Goal: Information Seeking & Learning: Learn about a topic

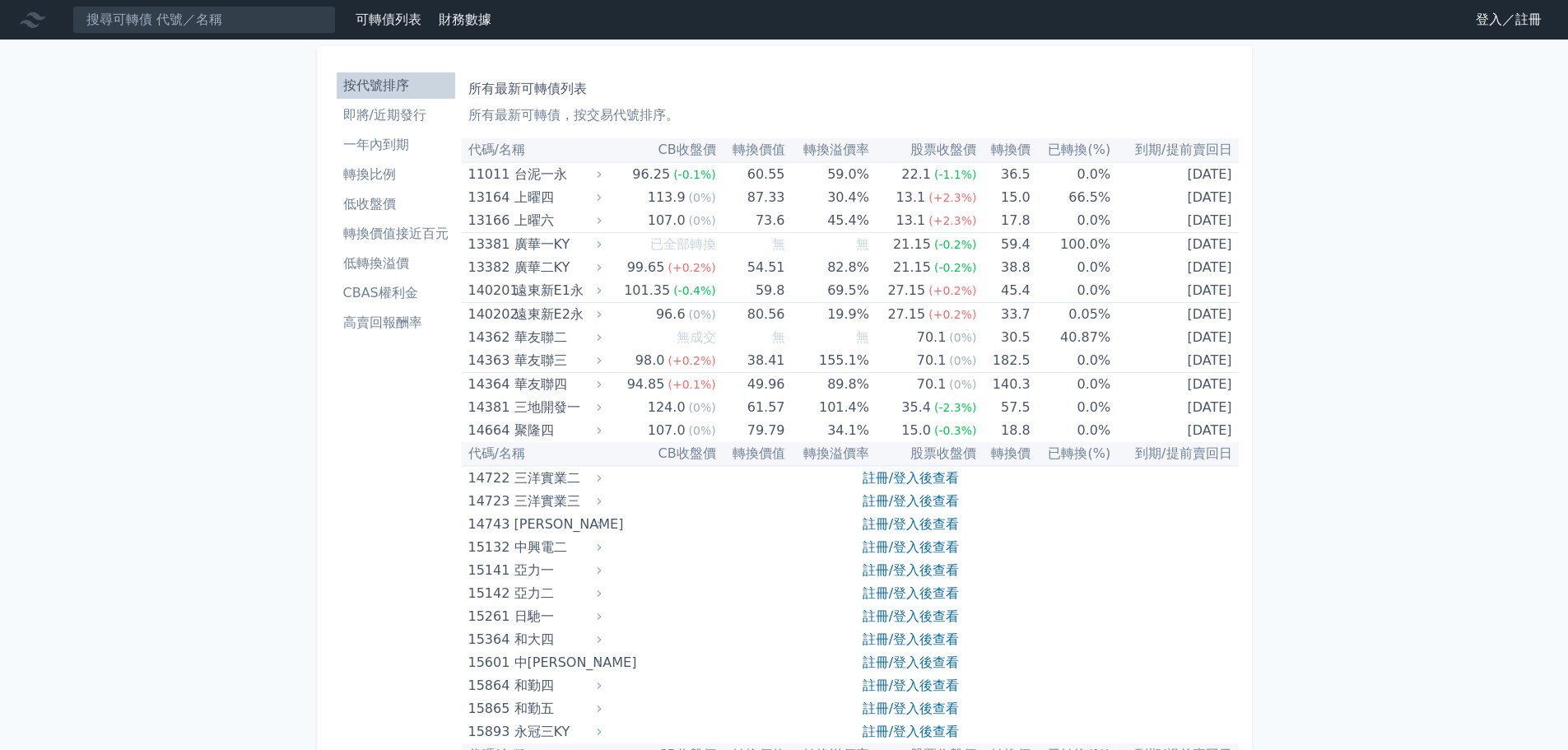
click at [367, 296] on li "CBAS權利金" at bounding box center [395, 293] width 119 height 20
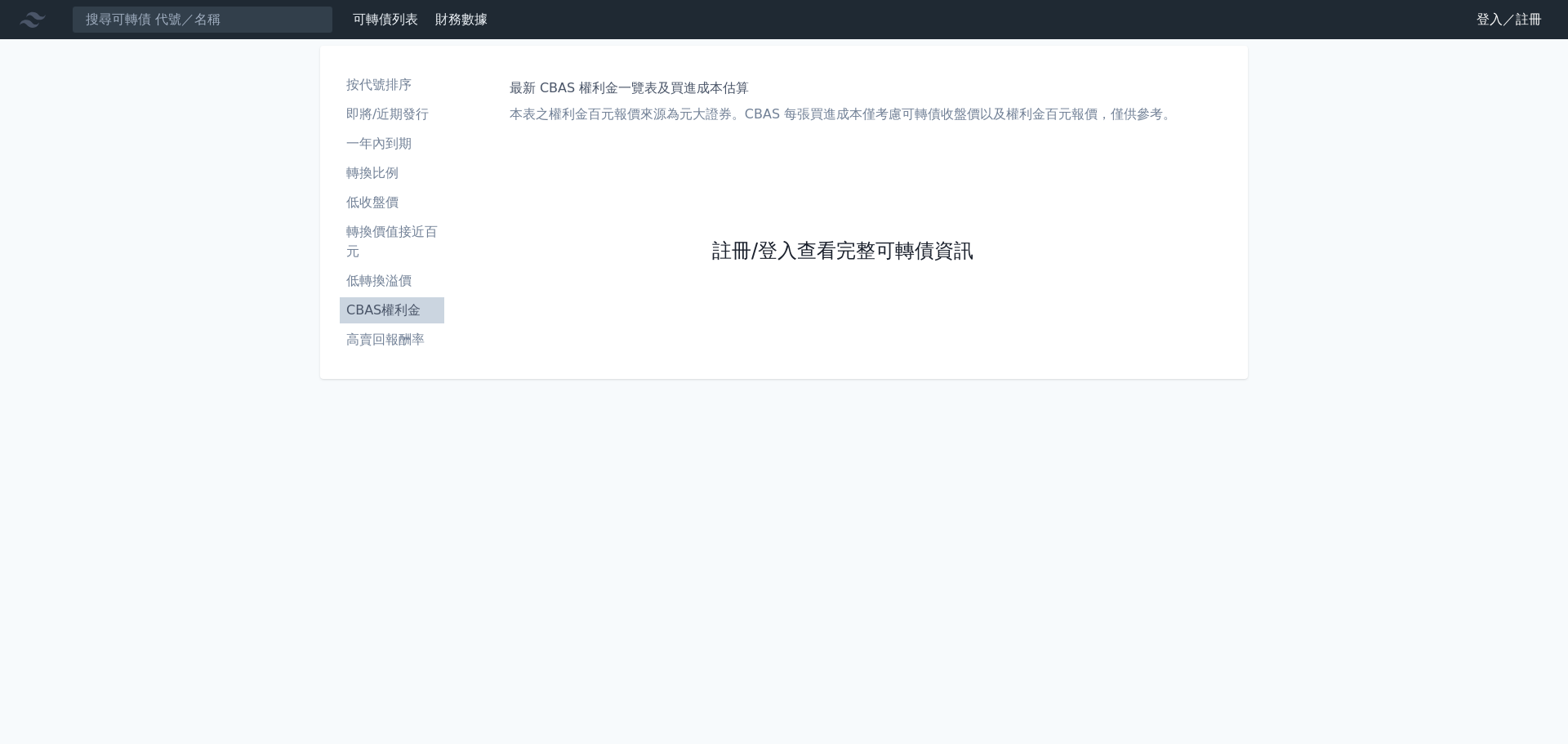
click at [870, 253] on link "註冊/登入查看完整可轉債資訊" at bounding box center [842, 251] width 262 height 26
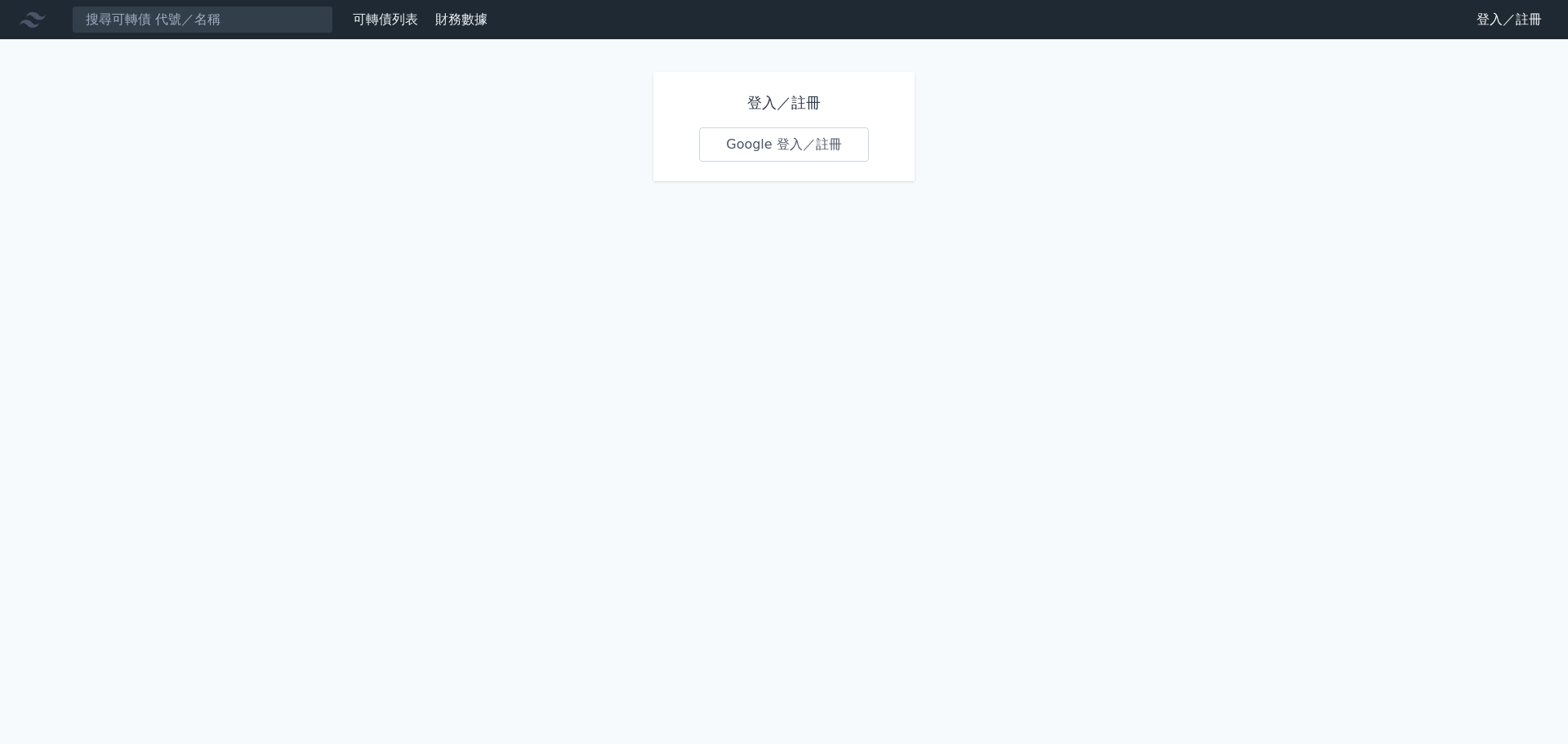
click at [747, 140] on link "Google 登入／註冊" at bounding box center [784, 144] width 170 height 35
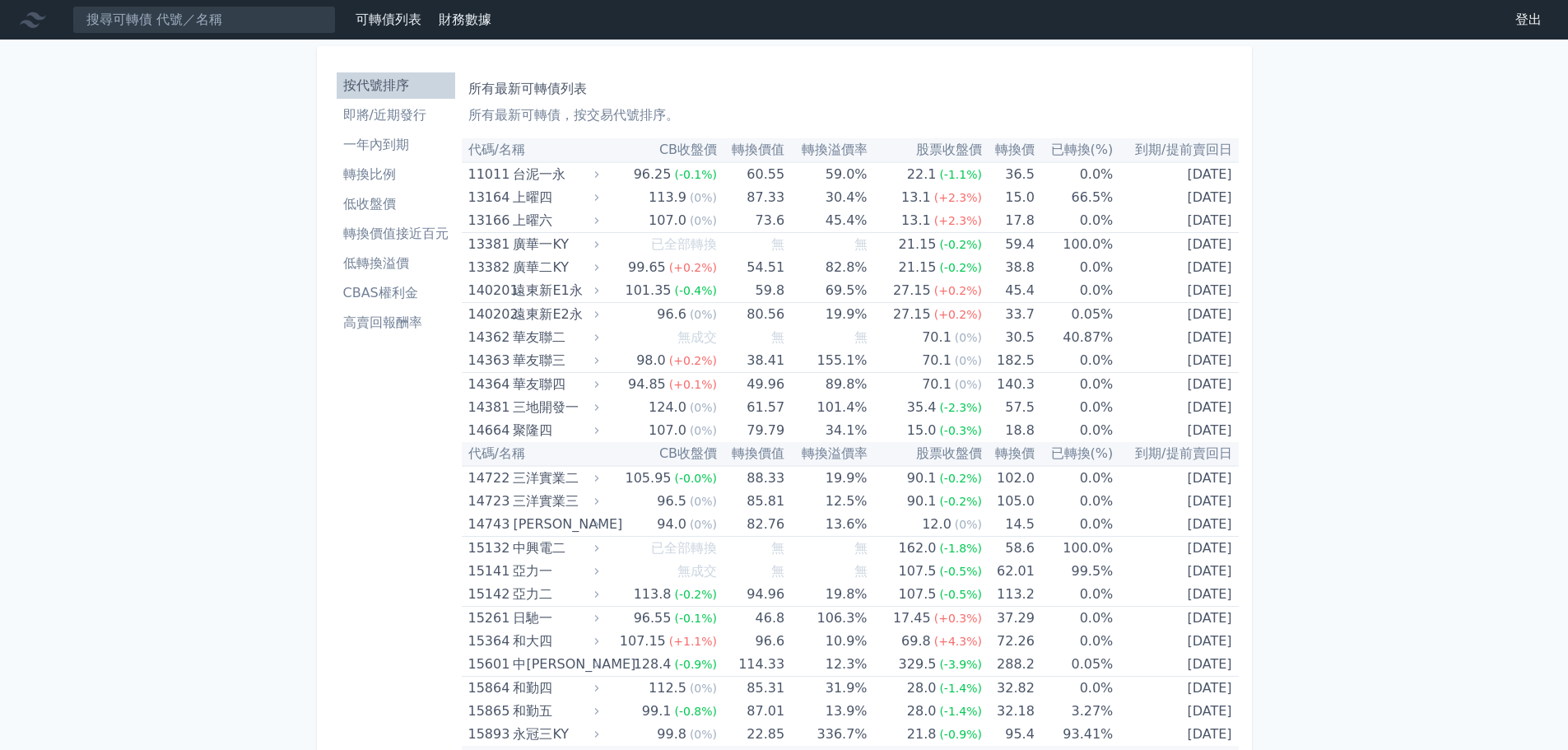
click at [395, 288] on li "CBAS權利金" at bounding box center [395, 293] width 119 height 20
